Goal: Information Seeking & Learning: Learn about a topic

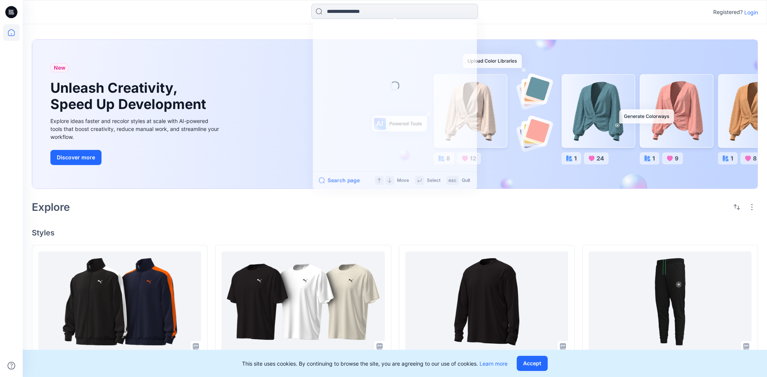
click at [367, 8] on input at bounding box center [394, 11] width 167 height 15
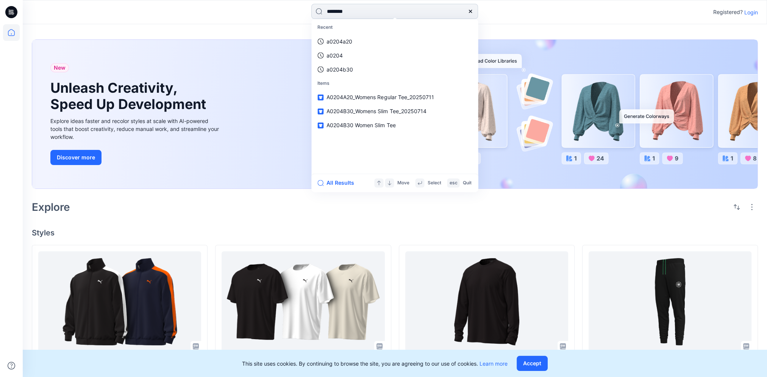
type input "********"
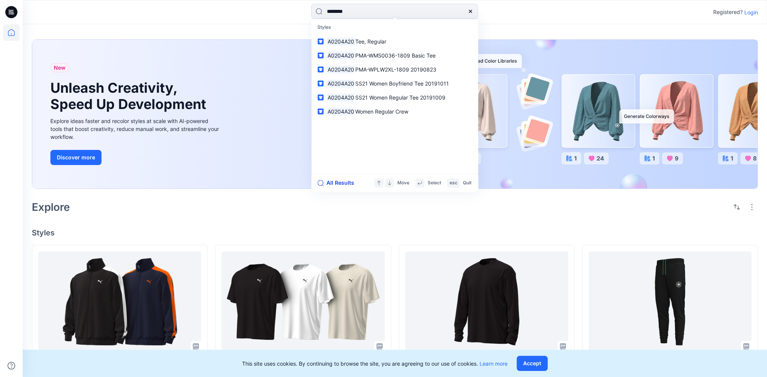
click at [332, 185] on button "All Results" at bounding box center [338, 182] width 42 height 9
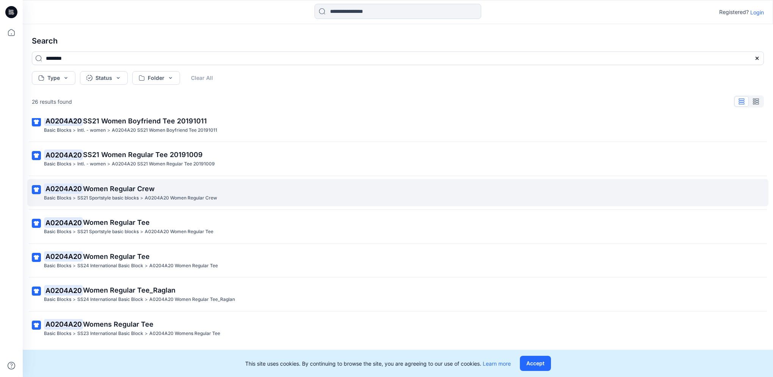
scroll to position [116, 0]
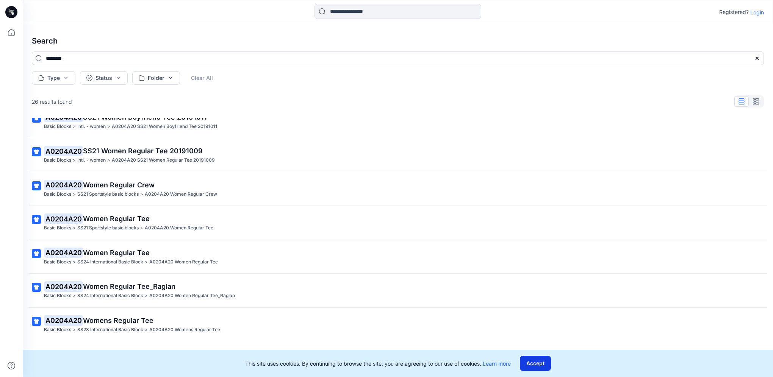
click at [531, 362] on button "Accept" at bounding box center [535, 363] width 31 height 15
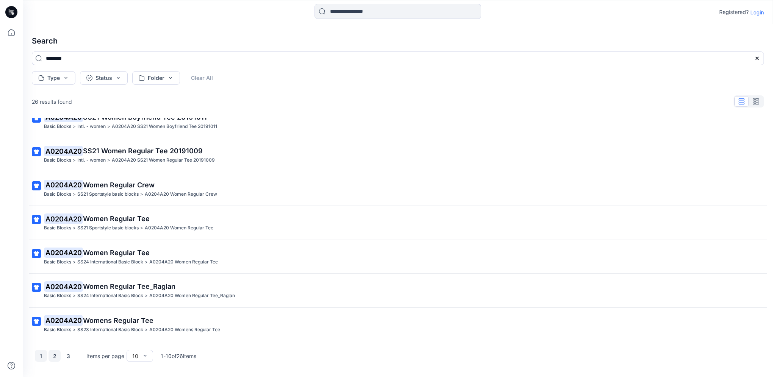
click at [55, 358] on button "2" at bounding box center [54, 356] width 12 height 12
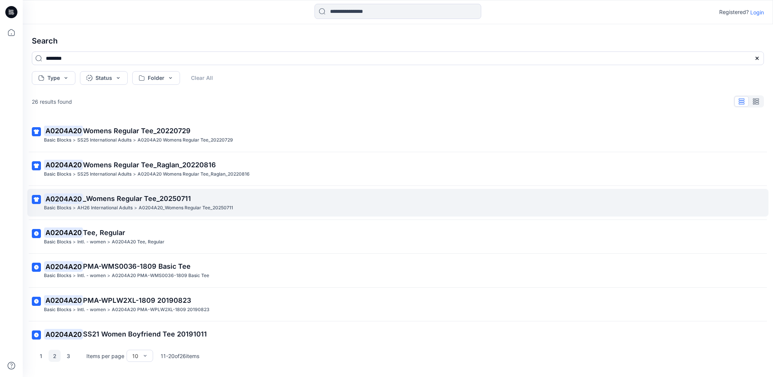
scroll to position [38, 0]
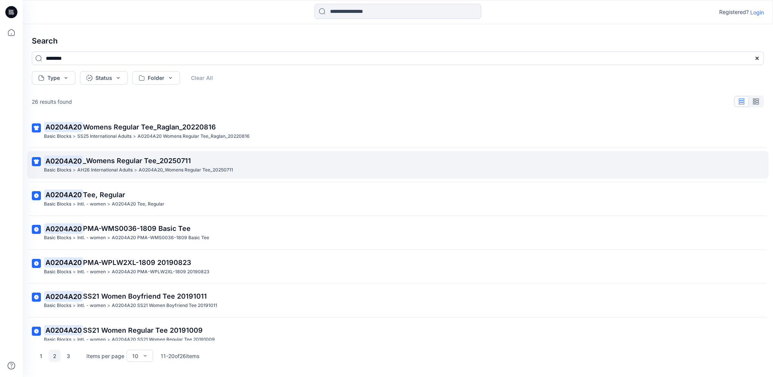
click at [253, 161] on p "A0204A20 _Womens Regular Tee_20250711" at bounding box center [397, 161] width 706 height 11
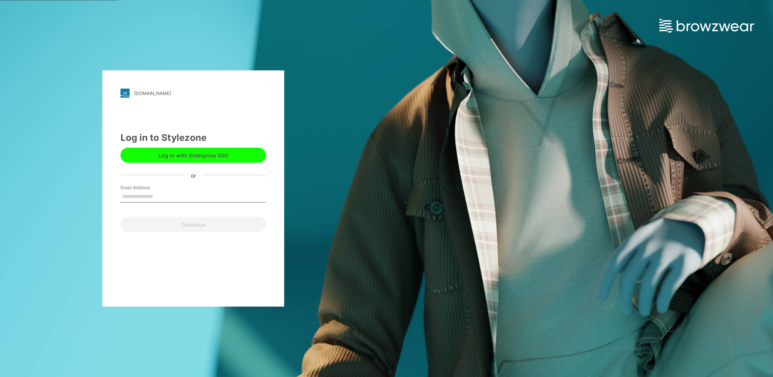
click at [167, 155] on button "Log in with Enterprise SSO" at bounding box center [192, 155] width 145 height 15
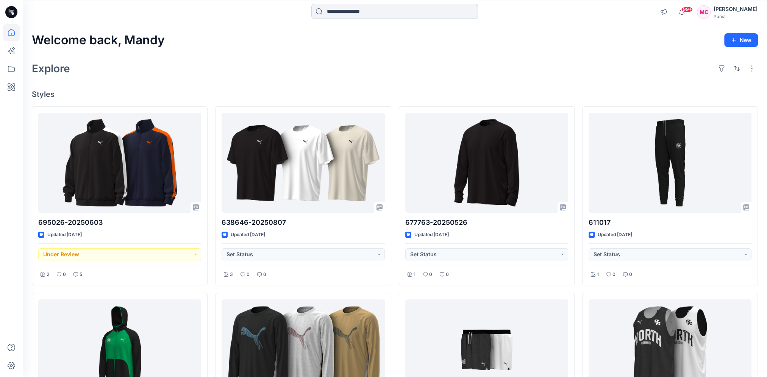
click at [346, 11] on input at bounding box center [394, 11] width 167 height 15
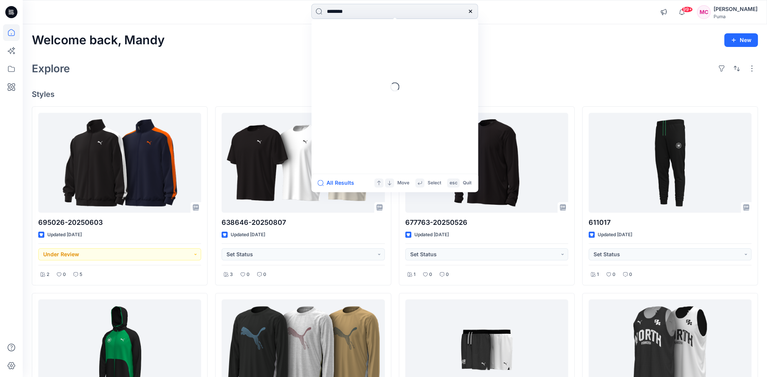
type input "********"
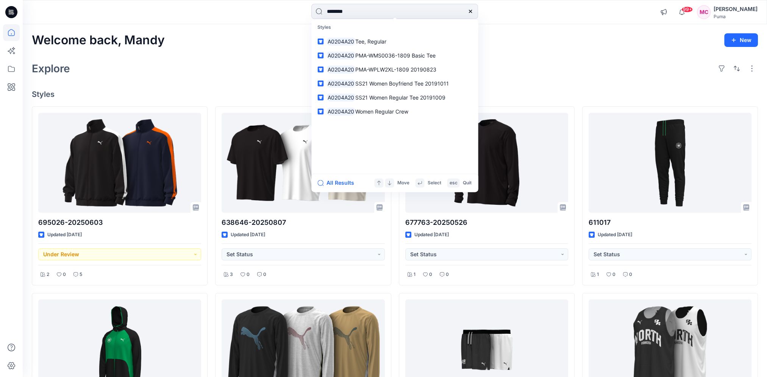
click at [341, 187] on button "All Results" at bounding box center [338, 182] width 42 height 9
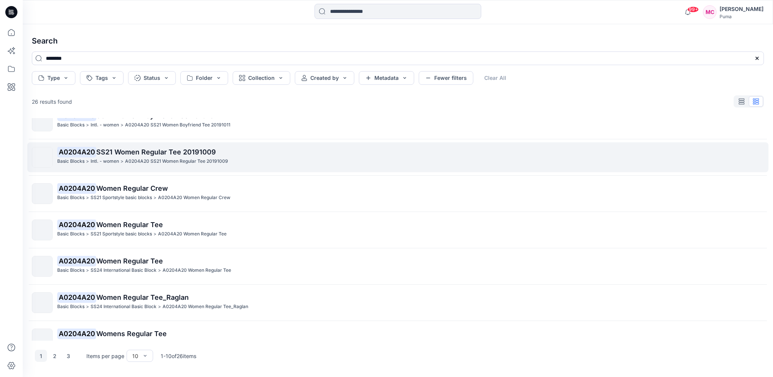
scroll to position [140, 0]
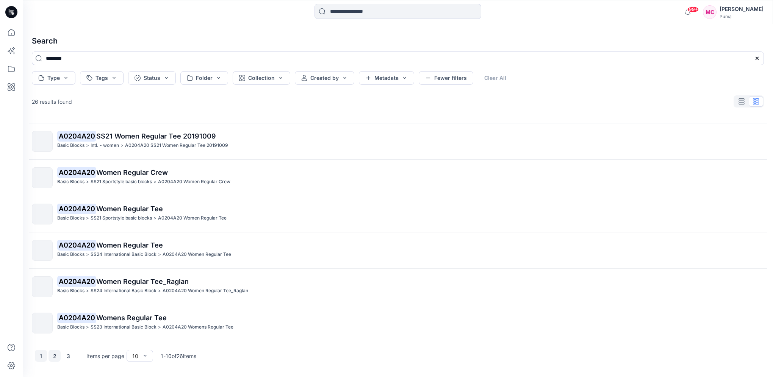
click at [50, 358] on button "2" at bounding box center [54, 356] width 12 height 12
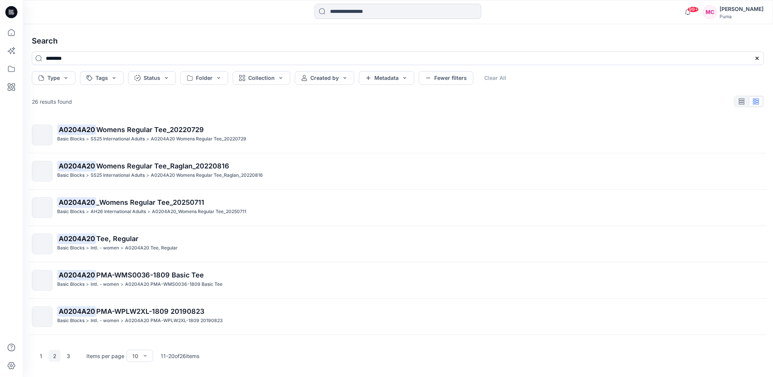
scroll to position [0, 0]
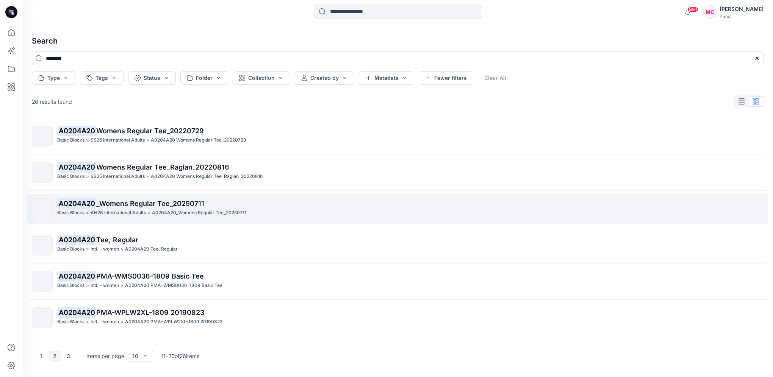
click at [252, 206] on p "A0204A20 _Womens Regular Tee_20250711" at bounding box center [410, 204] width 706 height 11
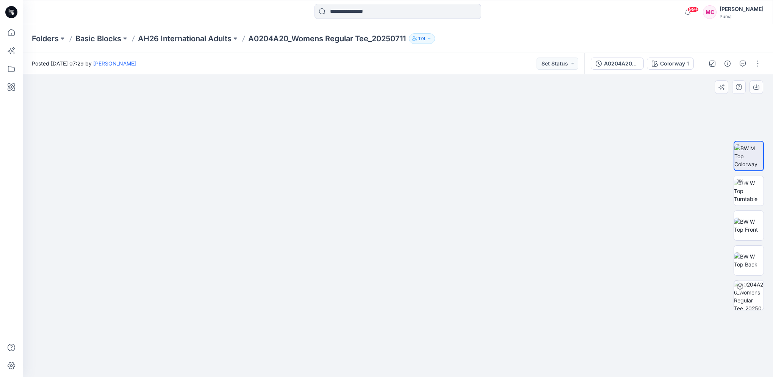
click at [494, 265] on img at bounding box center [397, 206] width 379 height 341
click at [752, 258] on img at bounding box center [749, 261] width 30 height 16
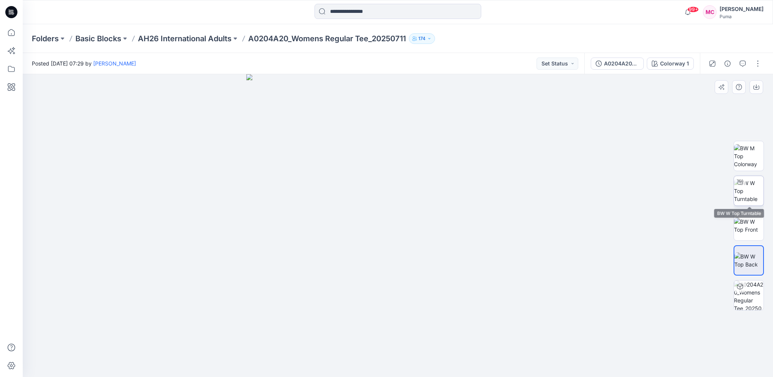
click at [743, 192] on img at bounding box center [749, 191] width 30 height 24
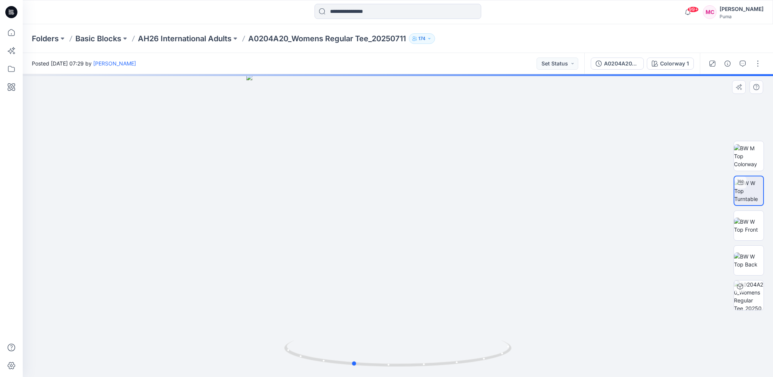
drag, startPoint x: 467, startPoint y: 368, endPoint x: 422, endPoint y: 369, distance: 45.1
click at [422, 369] on div at bounding box center [398, 225] width 750 height 303
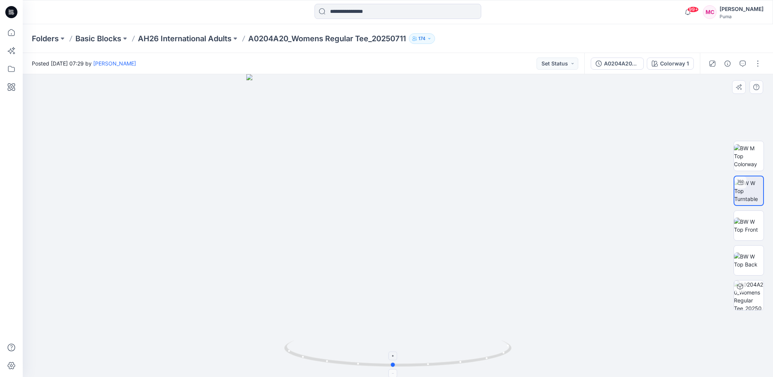
drag, startPoint x: 468, startPoint y: 369, endPoint x: 509, endPoint y: 361, distance: 42.1
click at [509, 361] on icon at bounding box center [398, 355] width 229 height 28
click at [755, 193] on img at bounding box center [748, 191] width 29 height 24
drag, startPoint x: 499, startPoint y: 349, endPoint x: 396, endPoint y: 358, distance: 103.9
click at [396, 358] on icon at bounding box center [398, 355] width 229 height 28
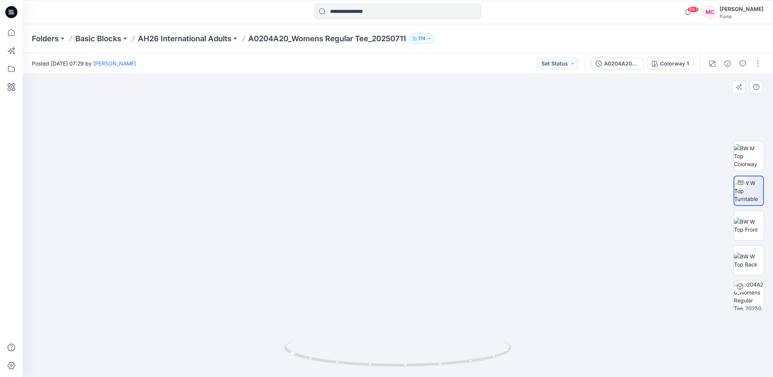
drag, startPoint x: 448, startPoint y: 314, endPoint x: 363, endPoint y: 308, distance: 84.7
click at [363, 308] on img at bounding box center [397, 187] width 443 height 379
drag, startPoint x: 487, startPoint y: 360, endPoint x: 384, endPoint y: 355, distance: 103.2
click at [384, 355] on icon at bounding box center [398, 355] width 229 height 28
